Goal: Information Seeking & Learning: Learn about a topic

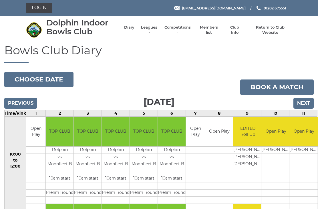
click at [307, 102] on input "Next" at bounding box center [304, 103] width 20 height 11
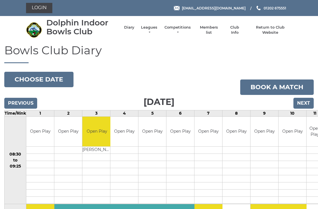
click at [183, 29] on link "Competitions" at bounding box center [177, 30] width 27 height 10
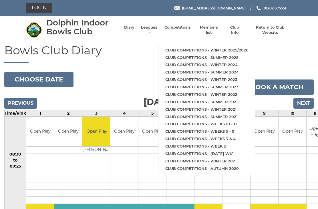
click at [197, 47] on link "Club competitions - Winter 2025/2026" at bounding box center [207, 50] width 97 height 7
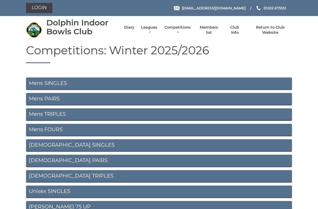
click at [63, 85] on link "Mens SINGLES" at bounding box center [159, 84] width 266 height 13
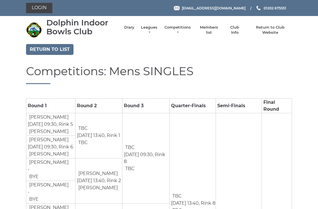
click at [58, 48] on link "Return to list" at bounding box center [50, 49] width 48 height 11
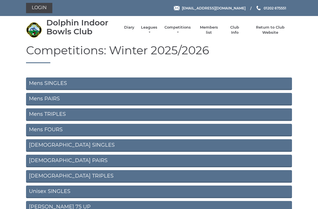
click at [62, 97] on link "Mens PAIRS" at bounding box center [159, 99] width 266 height 13
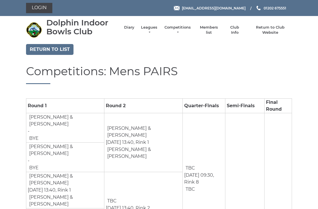
click at [64, 48] on link "Return to list" at bounding box center [50, 49] width 48 height 11
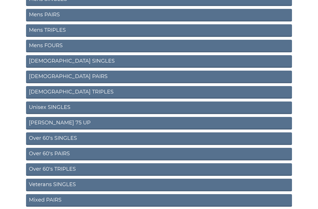
scroll to position [84, 0]
click at [66, 152] on link "Over 60's PAIRS" at bounding box center [159, 154] width 266 height 13
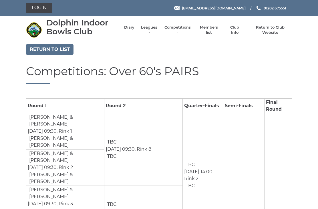
click at [30, 48] on link "Return to list" at bounding box center [50, 49] width 48 height 11
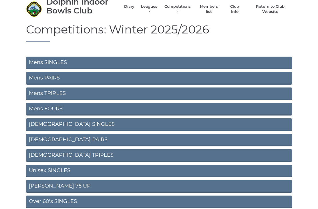
scroll to position [22, 0]
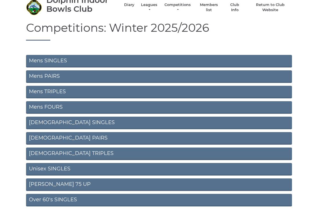
click at [62, 170] on link "Unisex SINGLES" at bounding box center [159, 169] width 266 height 13
